Goal: Task Accomplishment & Management: Use online tool/utility

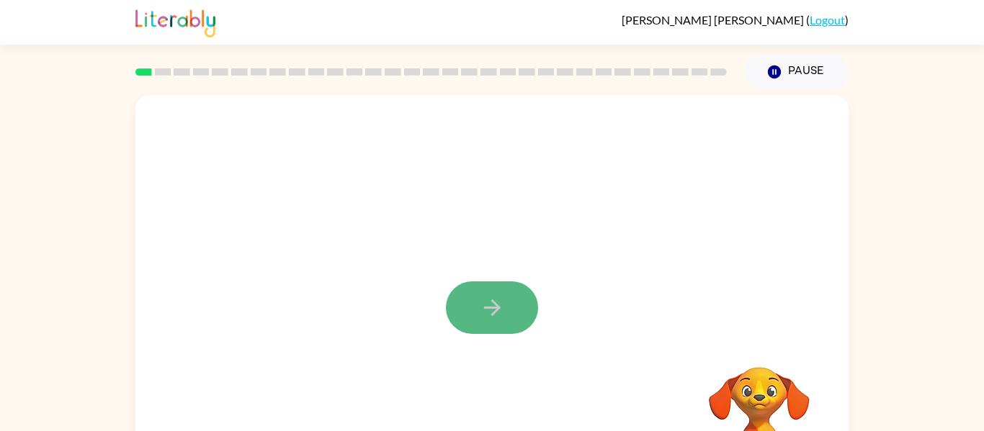
click at [497, 291] on button "button" at bounding box center [492, 308] width 92 height 53
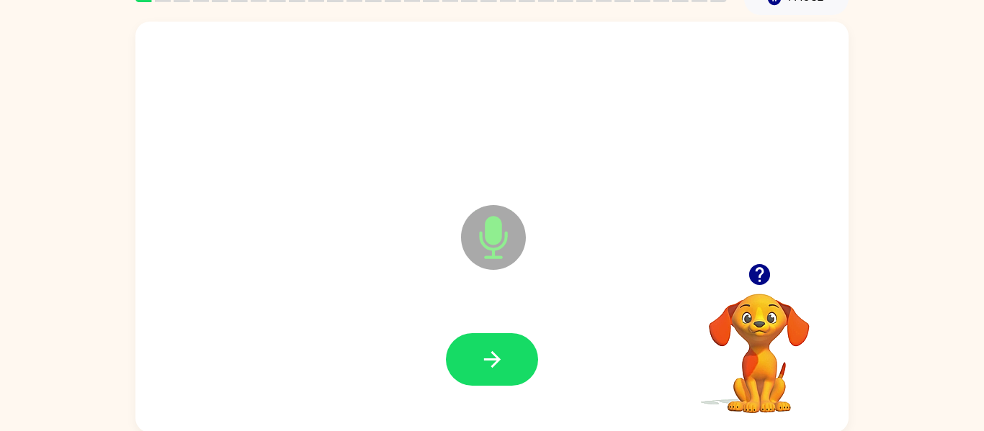
scroll to position [75, 0]
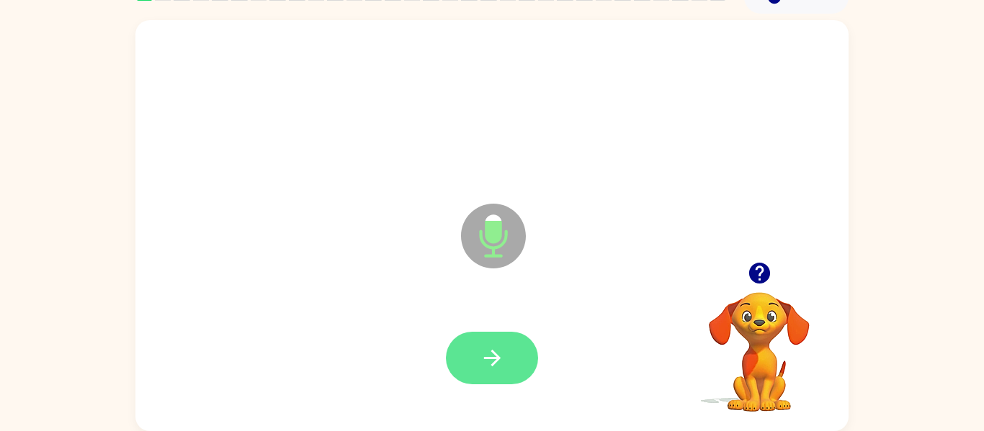
click at [458, 341] on button "button" at bounding box center [492, 358] width 92 height 53
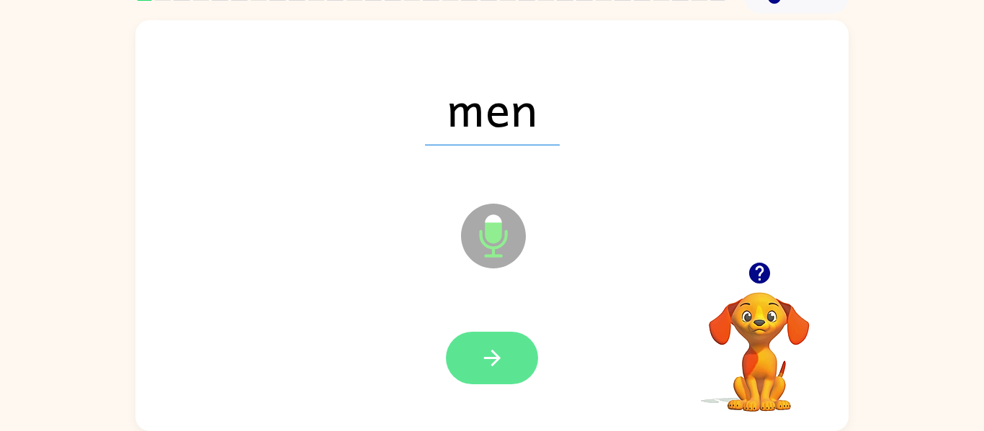
click at [501, 355] on icon "button" at bounding box center [492, 358] width 25 height 25
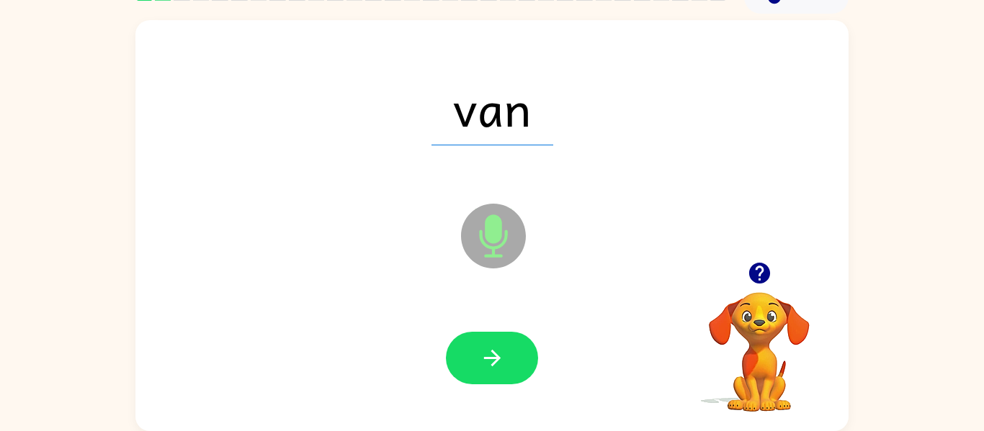
click at [501, 355] on icon "button" at bounding box center [492, 358] width 25 height 25
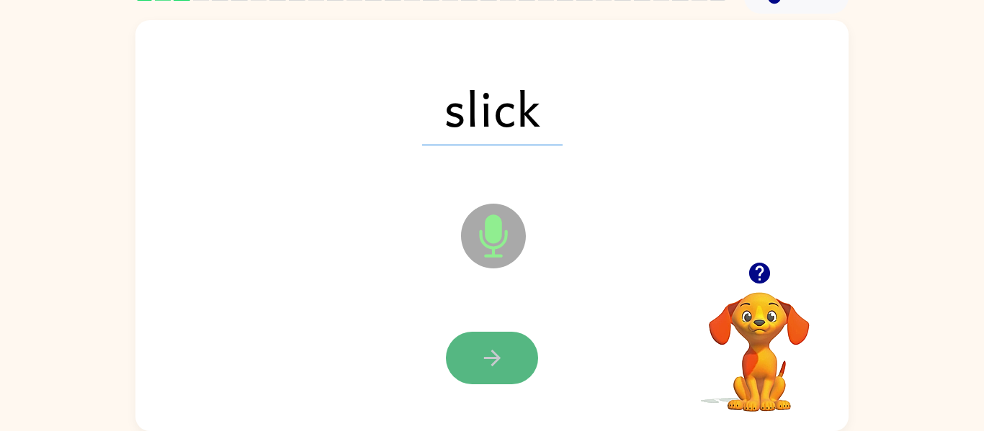
click at [501, 355] on icon "button" at bounding box center [492, 358] width 25 height 25
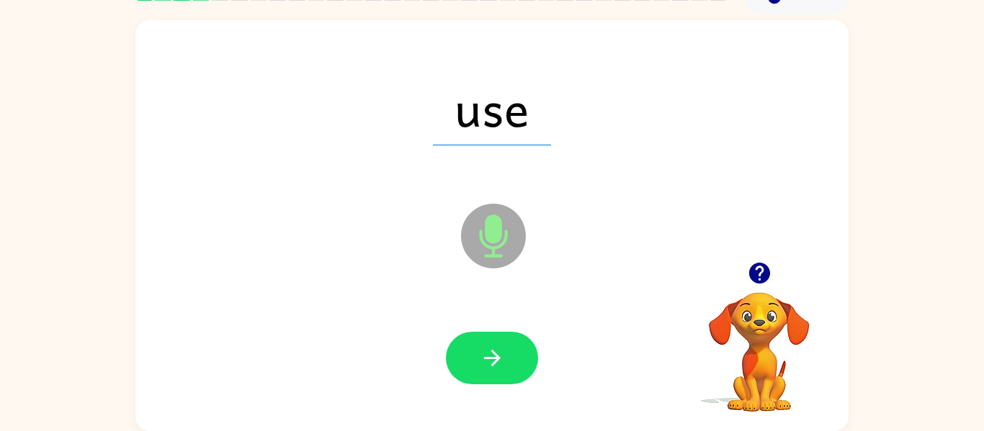
click at [501, 355] on icon "button" at bounding box center [492, 358] width 25 height 25
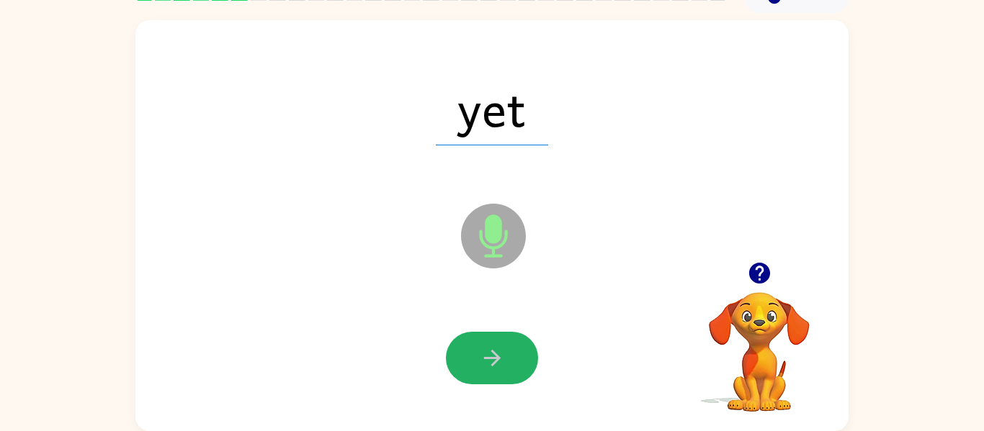
click at [501, 355] on icon "button" at bounding box center [492, 358] width 25 height 25
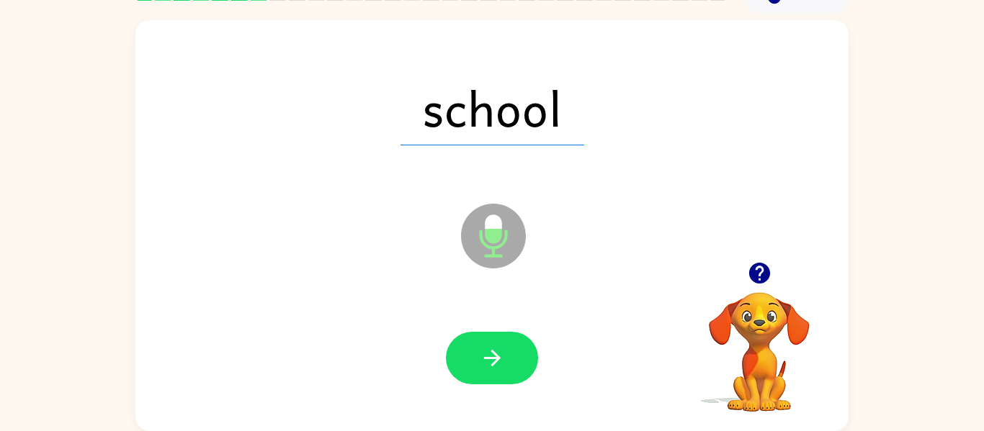
click at [501, 355] on icon "button" at bounding box center [492, 358] width 25 height 25
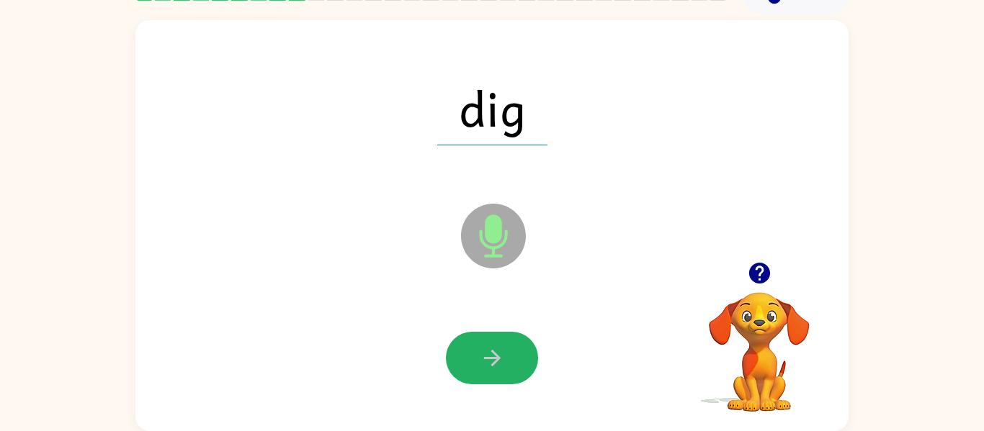
click at [501, 355] on icon "button" at bounding box center [492, 358] width 25 height 25
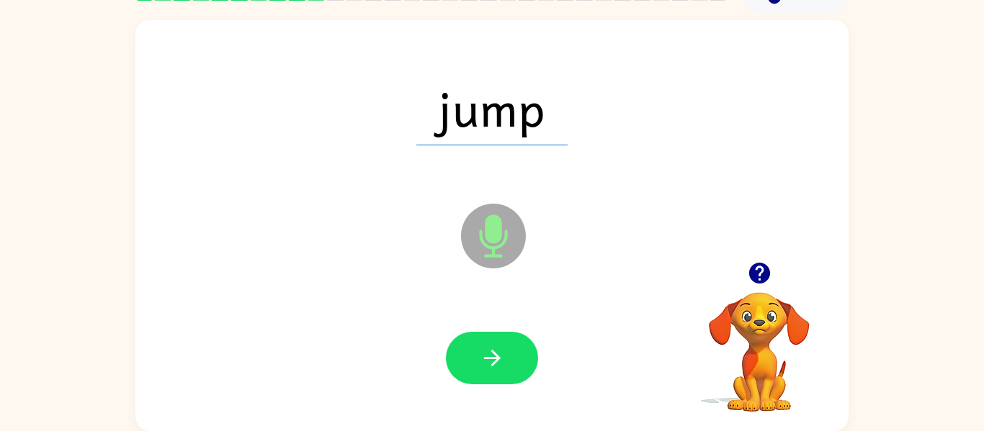
click at [511, 308] on div at bounding box center [492, 359] width 684 height 118
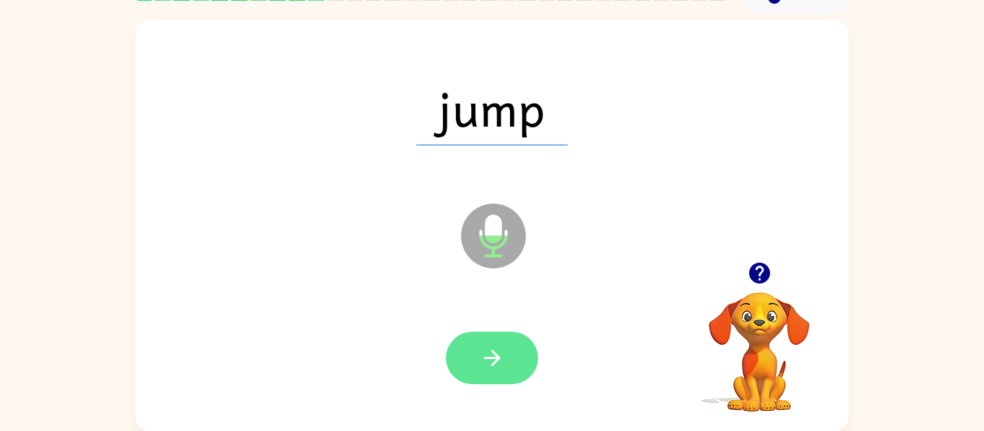
click at [519, 349] on button "button" at bounding box center [492, 358] width 92 height 53
click at [455, 352] on button "button" at bounding box center [492, 358] width 92 height 53
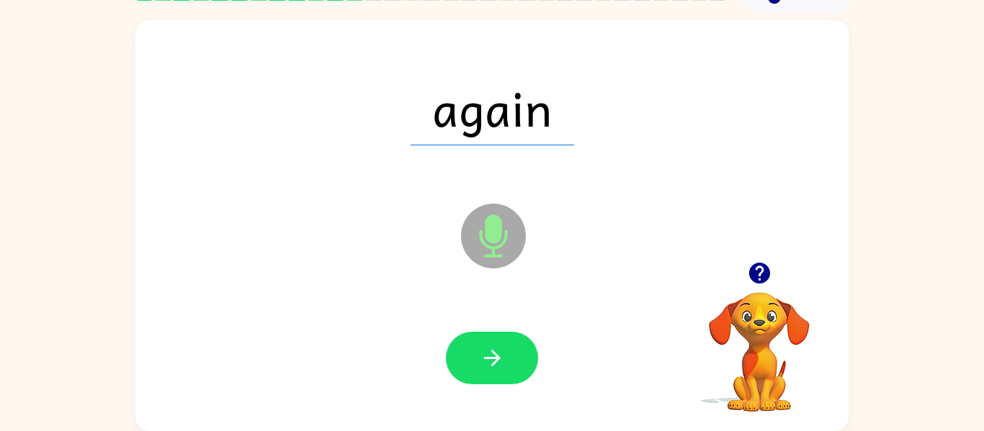
click at [455, 352] on button "button" at bounding box center [492, 358] width 92 height 53
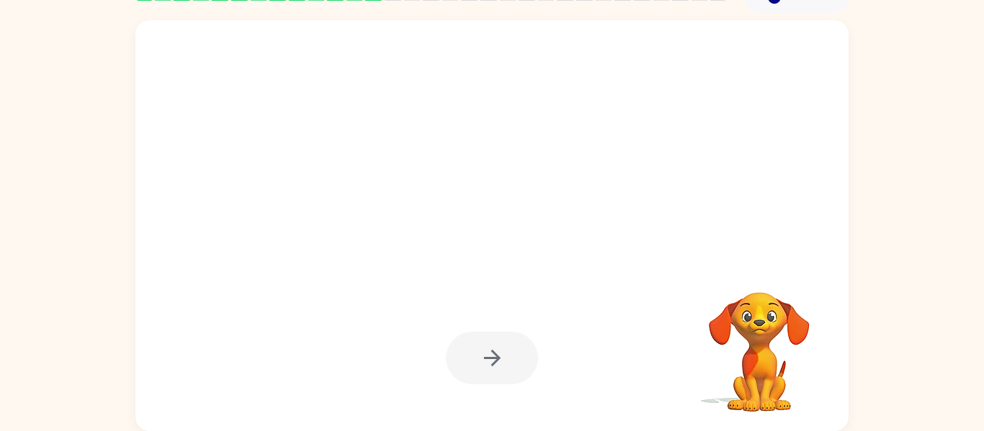
click at [455, 352] on div at bounding box center [492, 358] width 92 height 53
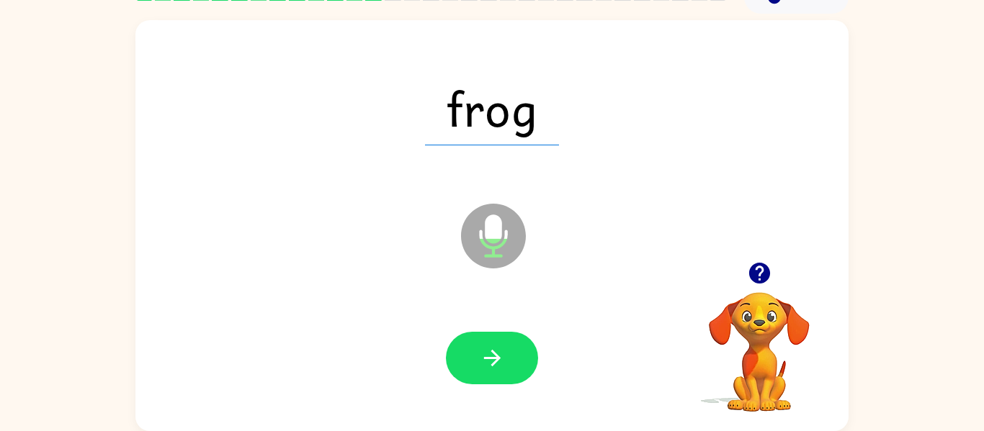
click at [455, 352] on button "button" at bounding box center [492, 358] width 92 height 53
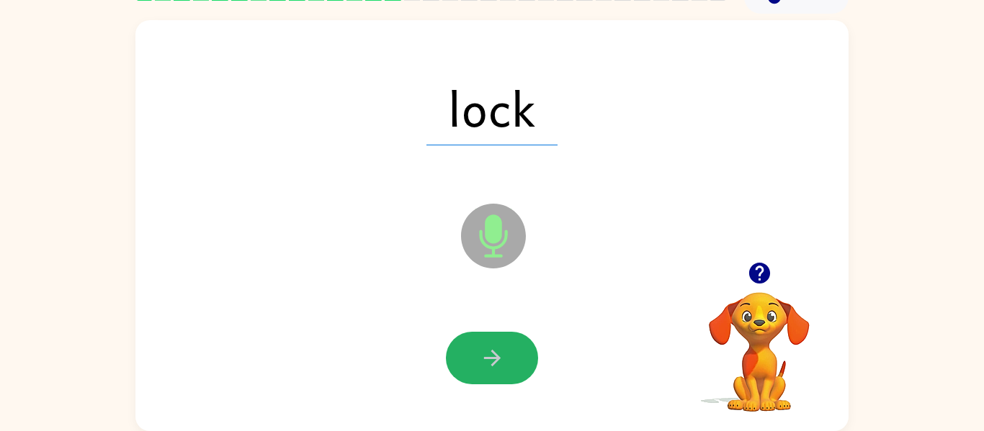
click at [455, 352] on button "button" at bounding box center [492, 358] width 92 height 53
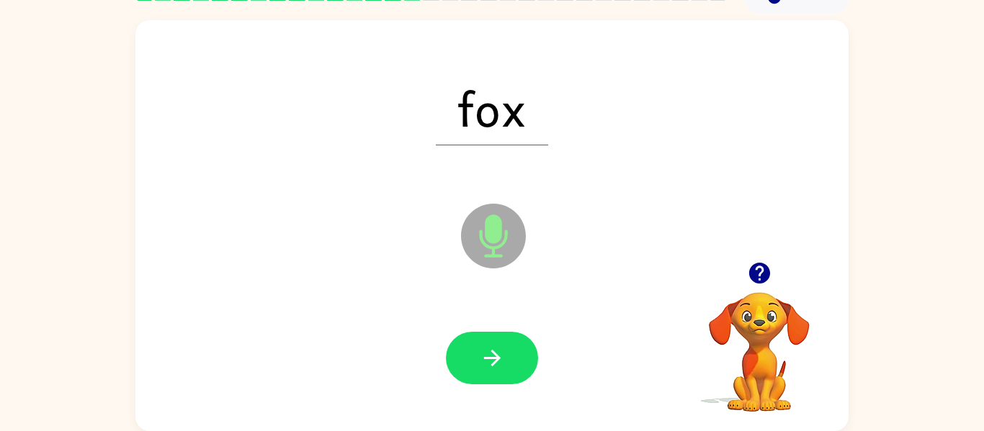
click at [455, 352] on button "button" at bounding box center [492, 358] width 92 height 53
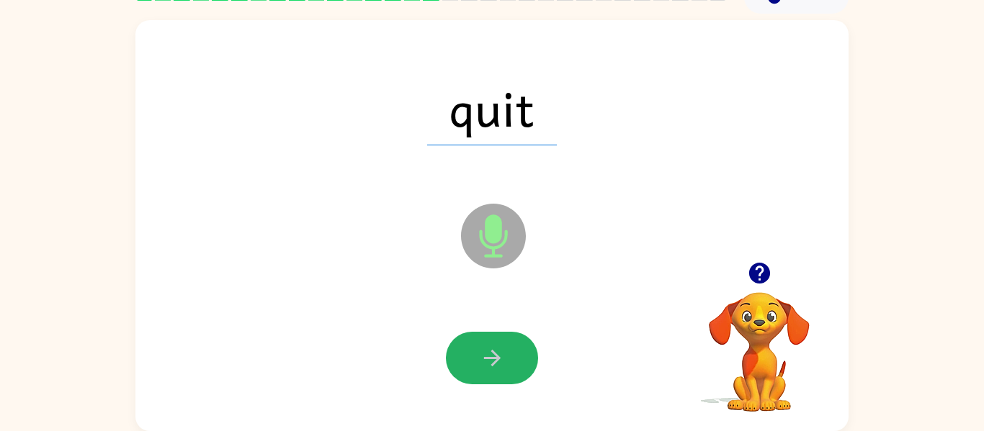
click at [455, 352] on button "button" at bounding box center [492, 358] width 92 height 53
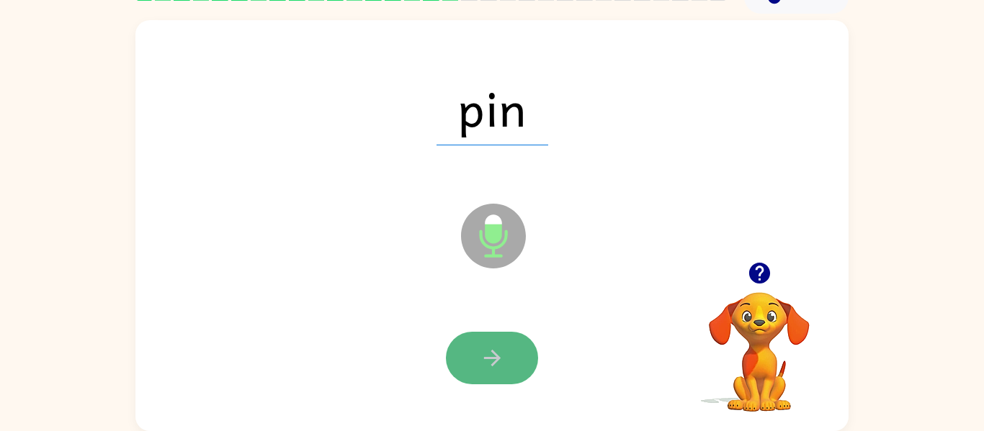
click at [455, 352] on button "button" at bounding box center [492, 358] width 92 height 53
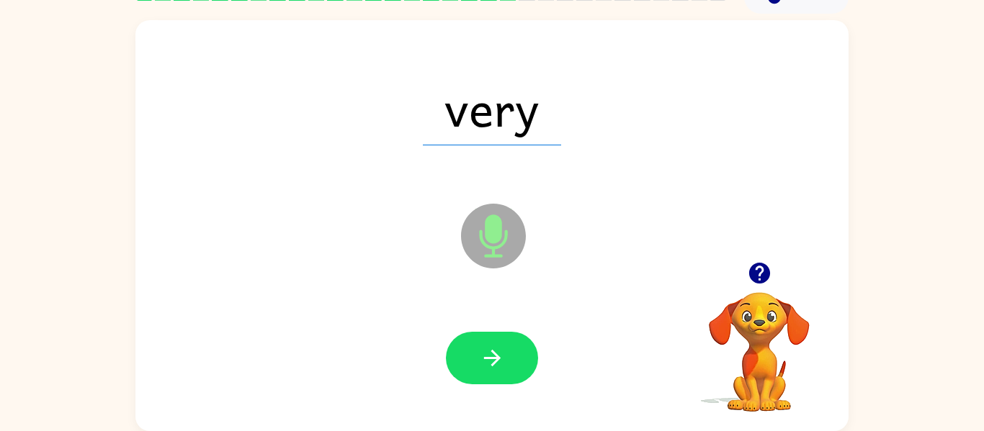
click at [323, 305] on div at bounding box center [492, 359] width 684 height 118
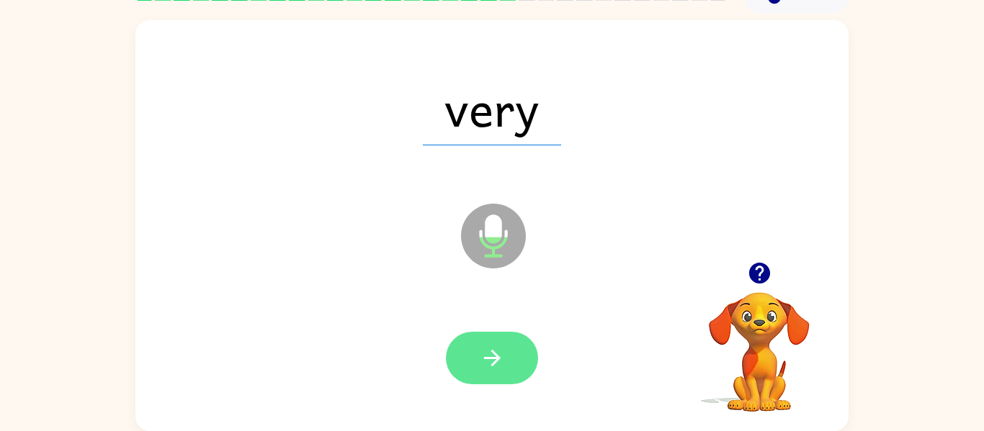
click at [535, 350] on button "button" at bounding box center [492, 358] width 92 height 53
click at [523, 353] on button "button" at bounding box center [492, 358] width 92 height 53
click at [514, 341] on button "button" at bounding box center [492, 358] width 92 height 53
click at [512, 353] on button "button" at bounding box center [492, 358] width 92 height 53
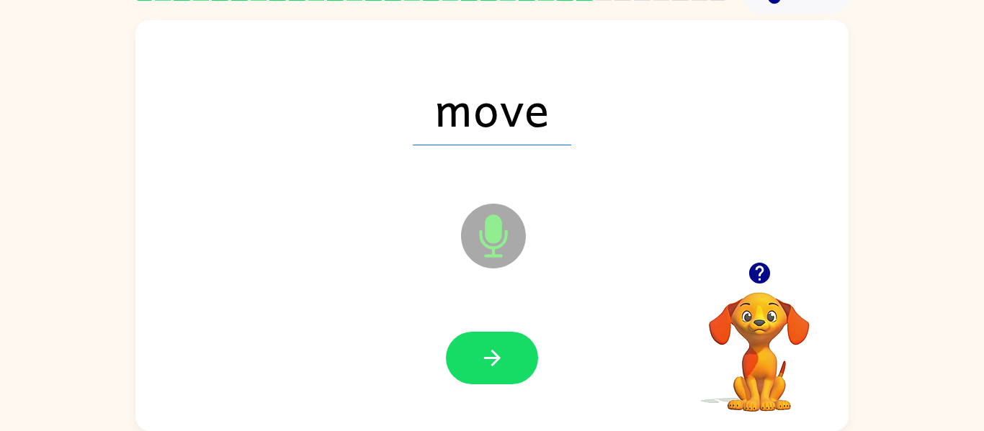
click at [512, 353] on button "button" at bounding box center [492, 358] width 92 height 53
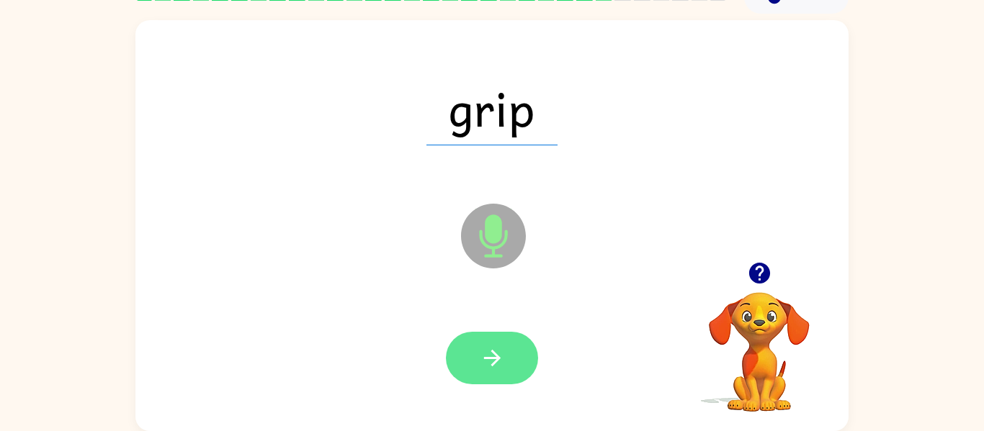
click at [509, 354] on button "button" at bounding box center [492, 358] width 92 height 53
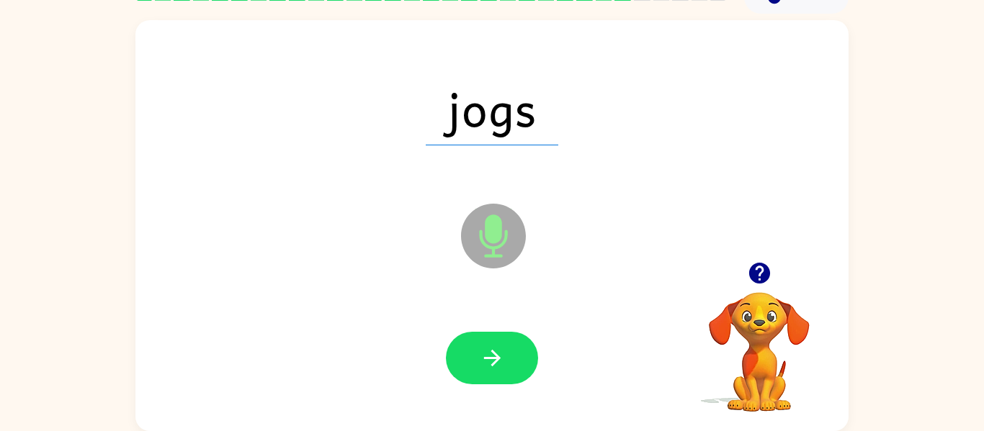
click at [509, 354] on button "button" at bounding box center [492, 358] width 92 height 53
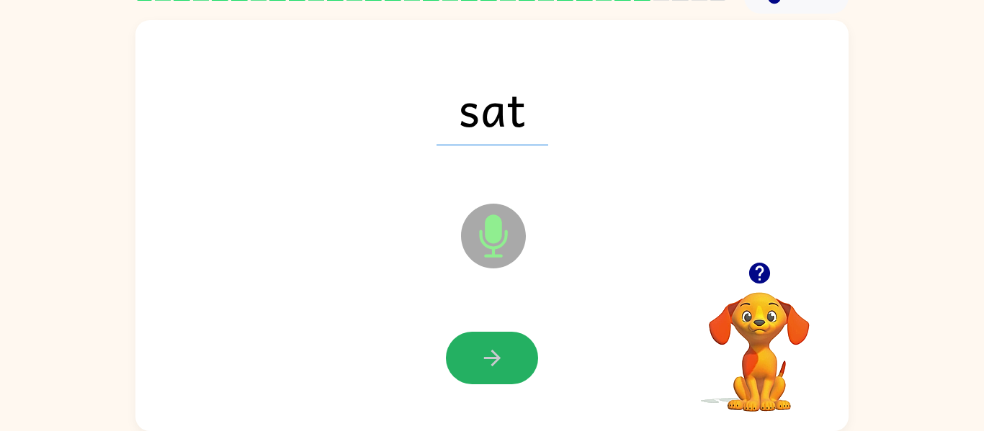
click at [509, 354] on button "button" at bounding box center [492, 358] width 92 height 53
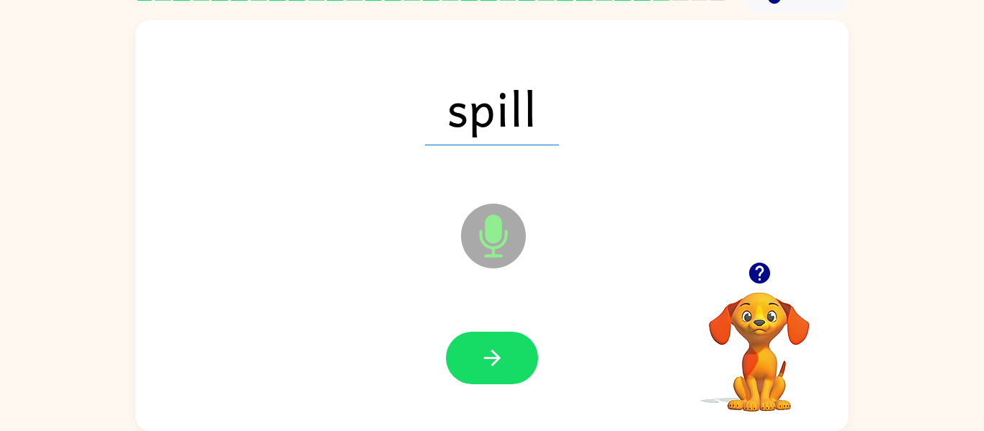
click at [509, 354] on button "button" at bounding box center [492, 358] width 92 height 53
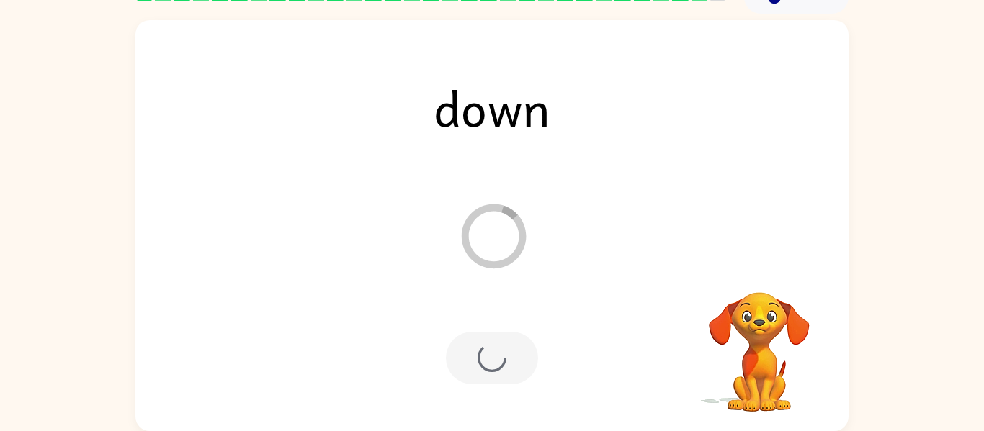
scroll to position [49, 0]
